Goal: Task Accomplishment & Management: Use online tool/utility

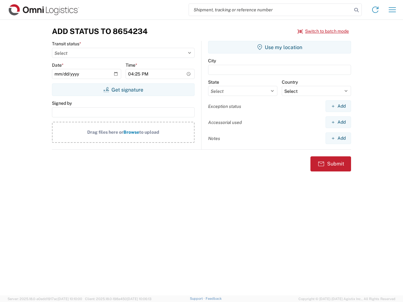
click at [270, 10] on input "search" at bounding box center [270, 10] width 163 height 12
click at [356, 10] on icon at bounding box center [356, 10] width 9 height 9
click at [375, 10] on icon at bounding box center [375, 10] width 10 height 10
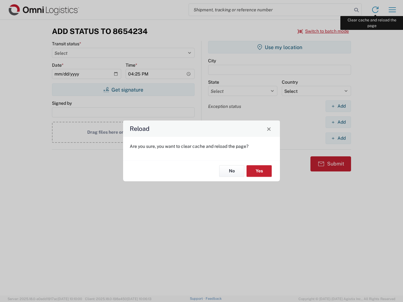
click at [392, 10] on div "Reload Are you sure, you want to clear cache and reload the page? No Yes" at bounding box center [201, 151] width 403 height 302
click at [323, 31] on div "Reload Are you sure, you want to clear cache and reload the page? No Yes" at bounding box center [201, 151] width 403 height 302
click at [123, 90] on div "Reload Are you sure, you want to clear cache and reload the page? No Yes" at bounding box center [201, 151] width 403 height 302
click at [279, 47] on div "Reload Are you sure, you want to clear cache and reload the page? No Yes" at bounding box center [201, 151] width 403 height 302
click at [338, 106] on div "Reload Are you sure, you want to clear cache and reload the page? No Yes" at bounding box center [201, 151] width 403 height 302
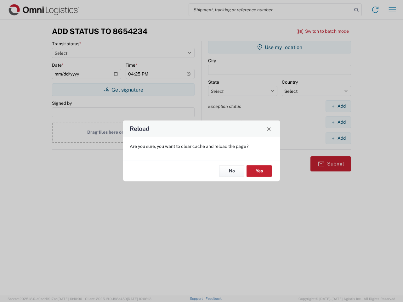
click at [338, 122] on div "Reload Are you sure, you want to clear cache and reload the page? No Yes" at bounding box center [201, 151] width 403 height 302
click at [338, 138] on div "Reload Are you sure, you want to clear cache and reload the page? No Yes" at bounding box center [201, 151] width 403 height 302
